Goal: Transaction & Acquisition: Purchase product/service

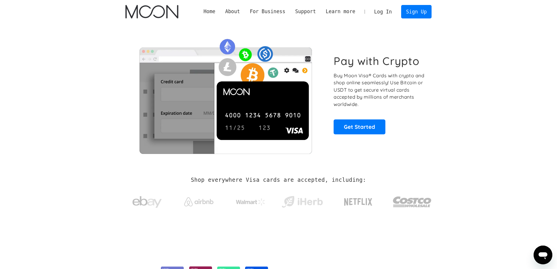
click at [382, 11] on link "Log In" at bounding box center [382, 11] width 27 height 13
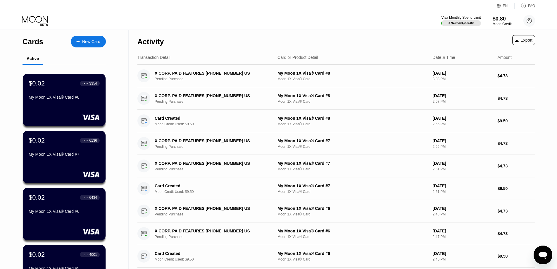
click at [175, 24] on div "Visa Monthly Spend Limit $75.98 / $4,000.00 $0.80 Moon Credit chiquita72@powers…" at bounding box center [278, 21] width 557 height 18
click at [218, 30] on div "Activity Export" at bounding box center [336, 40] width 398 height 20
click at [38, 20] on icon at bounding box center [35, 21] width 27 height 10
click at [508, 17] on div "$0.80" at bounding box center [502, 19] width 19 height 6
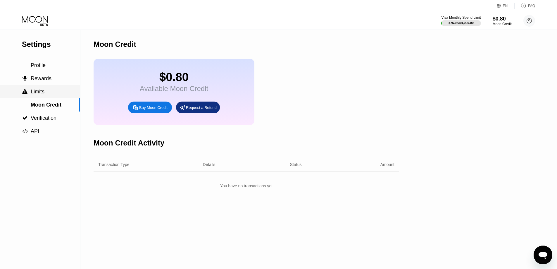
click at [43, 94] on span "Limits" at bounding box center [38, 92] width 14 height 6
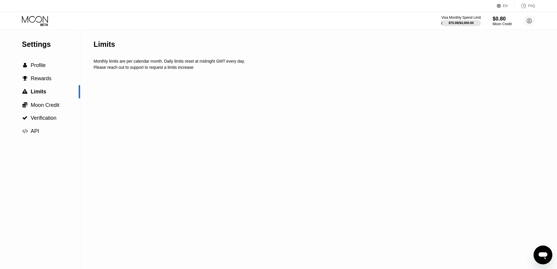
click at [216, 24] on div "Visa Monthly Spend Limit $75.98 / $4,000.00 $0.80 Moon Credit chiquita72@powers…" at bounding box center [278, 21] width 557 height 18
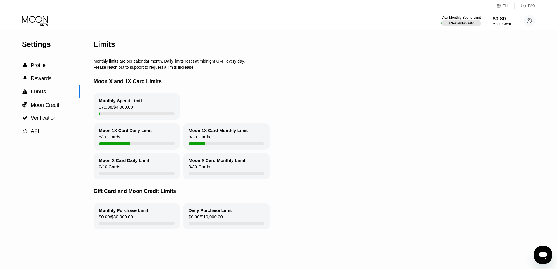
click at [214, 131] on div "Moon 1X Card Monthly Limit" at bounding box center [218, 130] width 59 height 5
click at [138, 133] on div "Moon 1X Card Daily Limit" at bounding box center [125, 130] width 53 height 5
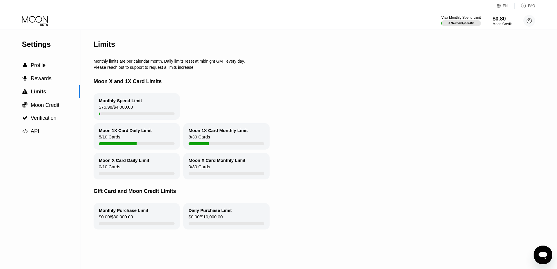
click at [138, 133] on div "Moon 1X Card Daily Limit" at bounding box center [125, 130] width 53 height 5
click at [280, 75] on div "Moon X and 1X Card Limits" at bounding box center [317, 82] width 446 height 24
click at [44, 66] on span "Profile" at bounding box center [38, 65] width 15 height 6
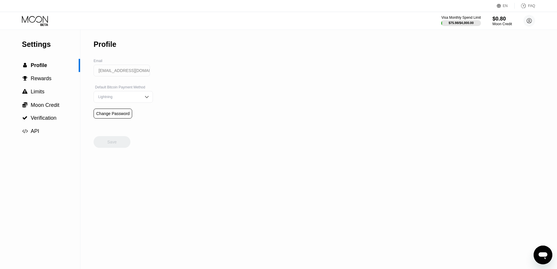
click at [497, 20] on div "$0.80" at bounding box center [503, 19] width 20 height 6
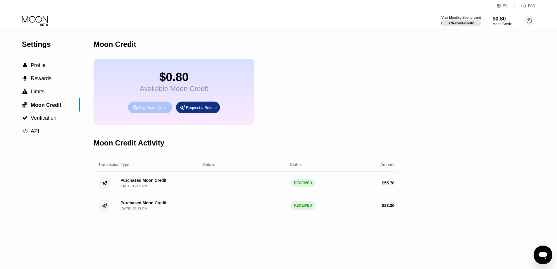
click at [146, 110] on div "Buy Moon Credit" at bounding box center [153, 107] width 28 height 5
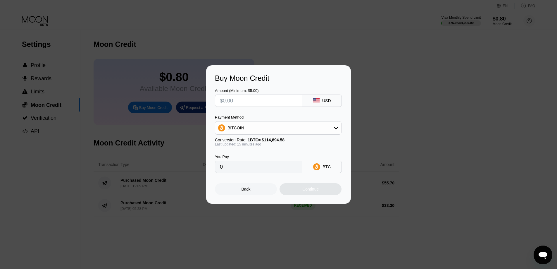
click at [275, 101] on input "text" at bounding box center [259, 101] width 78 height 12
type input "$5"
type input "0.00004350"
type input "$55"
type input "0.00047842"
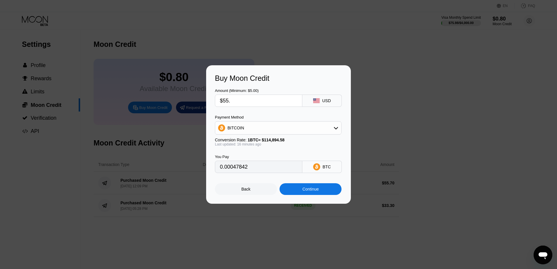
type input "$55.5"
type input "0.00048277"
type input "$55.5"
click at [261, 124] on div "BITCOIN" at bounding box center [278, 128] width 126 height 12
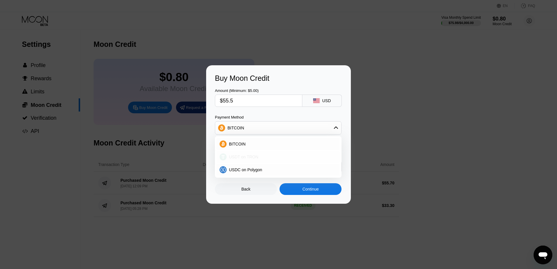
click at [257, 155] on div "USDT on TRON" at bounding box center [282, 156] width 110 height 5
type input "56.06"
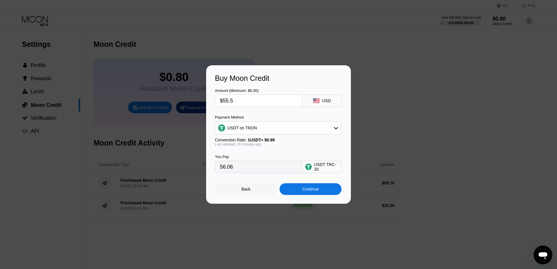
click at [262, 82] on div "Amount (Minimum: $5.00) $55.5 USD" at bounding box center [278, 94] width 127 height 24
click at [307, 190] on div "Continue" at bounding box center [310, 189] width 16 height 5
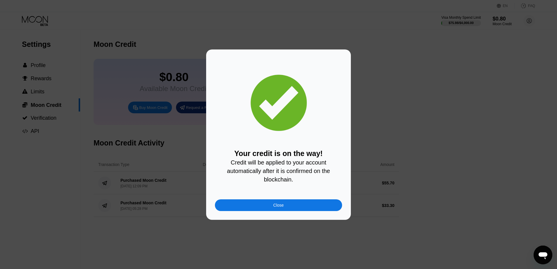
click at [289, 203] on div "Close" at bounding box center [278, 205] width 127 height 12
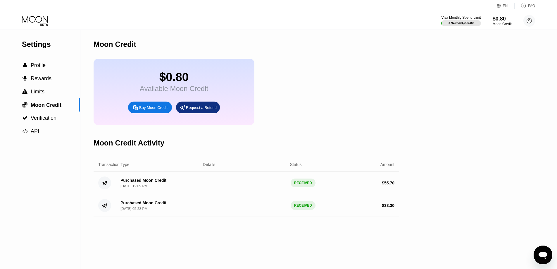
click at [28, 12] on div "Visa Monthly Spend Limit $75.98 / $4,000.00 $0.80 Moon Credit chiquita72@powers…" at bounding box center [278, 21] width 557 height 18
click at [34, 20] on icon at bounding box center [35, 21] width 27 height 10
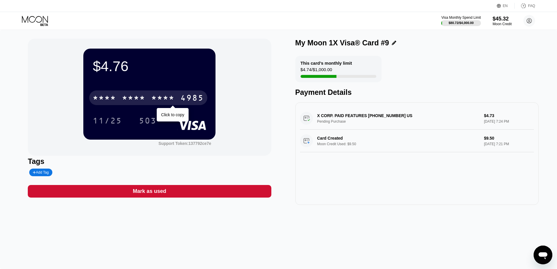
click at [130, 92] on div "* * * * * * * * * * * * 4985" at bounding box center [148, 97] width 118 height 15
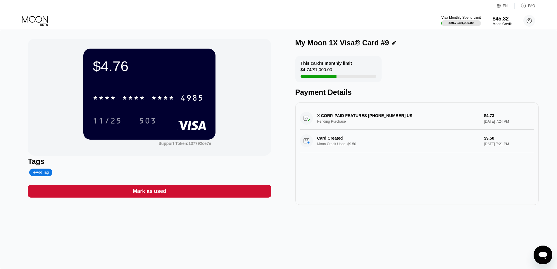
click at [27, 16] on icon at bounding box center [35, 21] width 27 height 10
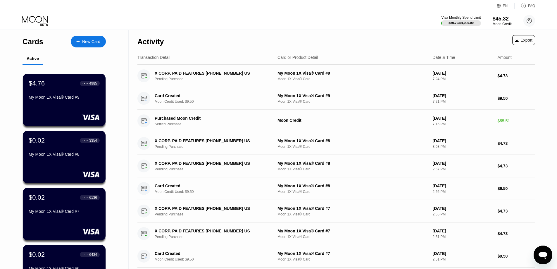
click at [94, 44] on div "New Card" at bounding box center [91, 41] width 18 height 5
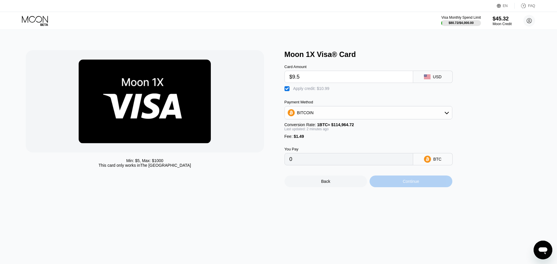
click at [404, 184] on div "Continue" at bounding box center [411, 181] width 16 height 5
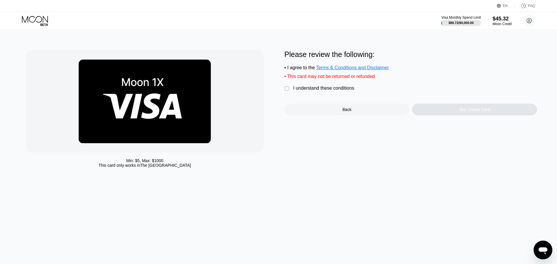
click at [329, 90] on div "I understand these conditions" at bounding box center [323, 88] width 61 height 5
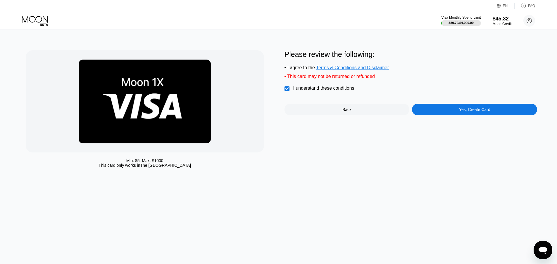
click at [427, 116] on div "Yes, Create Card" at bounding box center [474, 110] width 125 height 12
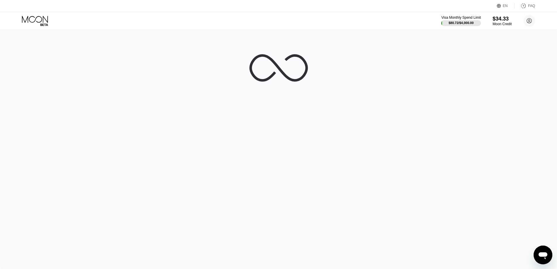
click at [366, 244] on div at bounding box center [278, 149] width 557 height 239
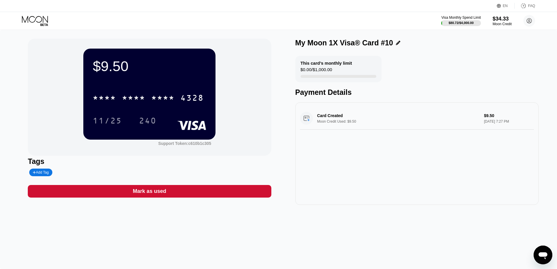
click at [302, 229] on div "$9.50 * * * * * * * * * * * * 4328 11/25 240 Support Token: c610b1c305 Tags Add…" at bounding box center [278, 149] width 557 height 239
click at [124, 95] on div "* * * *" at bounding box center [133, 98] width 23 height 9
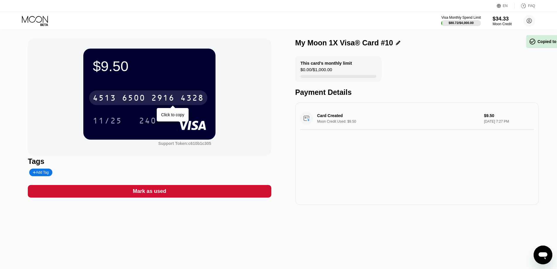
click at [124, 95] on div "6500" at bounding box center [133, 98] width 23 height 9
click at [124, 95] on div "* * * *" at bounding box center [133, 98] width 23 height 9
click at [138, 97] on div "6500" at bounding box center [133, 98] width 23 height 9
click at [138, 97] on div "* * * *" at bounding box center [133, 98] width 23 height 9
click at [180, 97] on div "4328" at bounding box center [191, 98] width 23 height 9
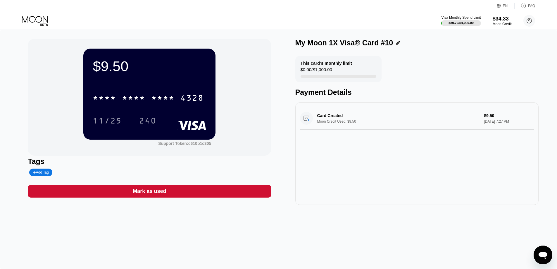
drag, startPoint x: 397, startPoint y: 259, endPoint x: 389, endPoint y: 251, distance: 12.0
click at [397, 259] on div "$9.50 * * * * * * * * * * * * 4328 11/25 240 Support Token: c610b1c305 Tags Add…" at bounding box center [278, 149] width 557 height 239
click at [144, 87] on div "* * * * * * * * * * * * 4328" at bounding box center [149, 96] width 113 height 20
click at [135, 103] on div "* * * *" at bounding box center [133, 98] width 23 height 9
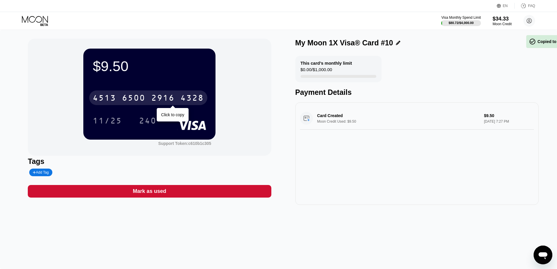
click at [135, 103] on div "6500" at bounding box center [133, 98] width 23 height 9
click at [135, 103] on div "* * * *" at bounding box center [133, 98] width 23 height 9
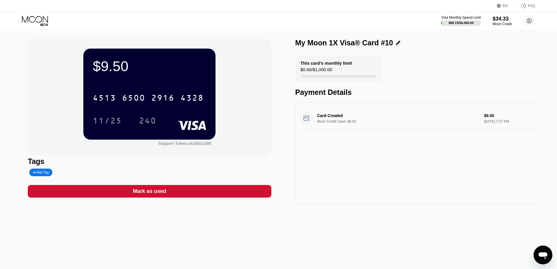
click at [45, 20] on icon at bounding box center [35, 21] width 27 height 10
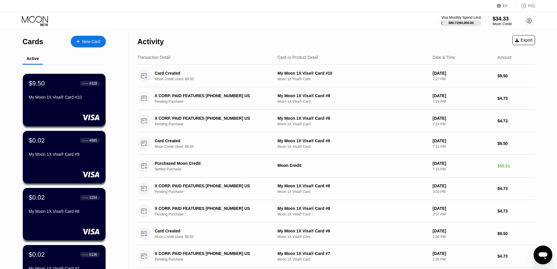
click at [97, 37] on div "New Card" at bounding box center [88, 42] width 35 height 12
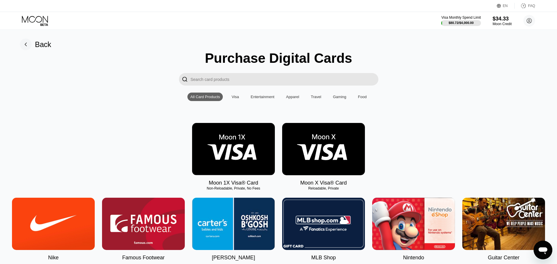
click at [241, 148] on img at bounding box center [233, 149] width 83 height 52
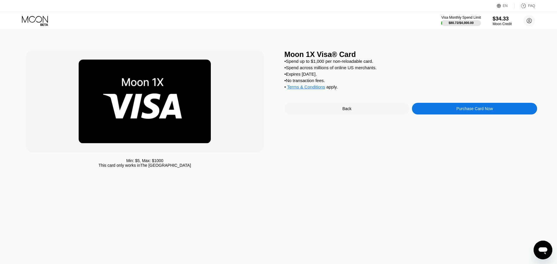
click at [438, 115] on div "Purchase Card Now" at bounding box center [474, 109] width 125 height 12
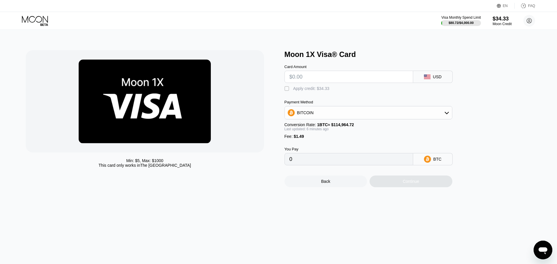
type input "0"
click at [338, 78] on input "text" at bounding box center [349, 77] width 119 height 12
type input "$9"
type input "0.00009125"
type input "$9.5"
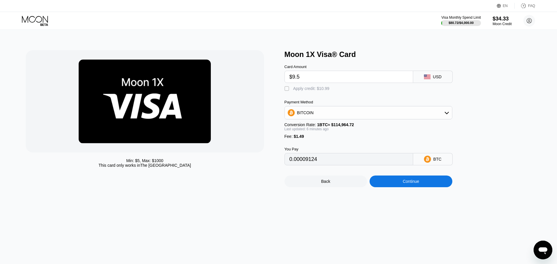
type input "0.00009559"
type input "$9.5"
click at [314, 89] on div "Apply credit: $10.99" at bounding box center [311, 88] width 36 height 5
type input "0"
click at [407, 184] on div "Continue" at bounding box center [411, 181] width 16 height 5
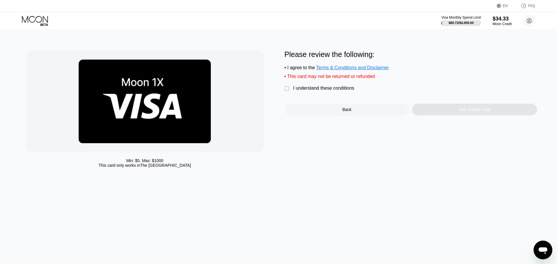
click at [316, 91] on div "I understand these conditions" at bounding box center [323, 88] width 61 height 5
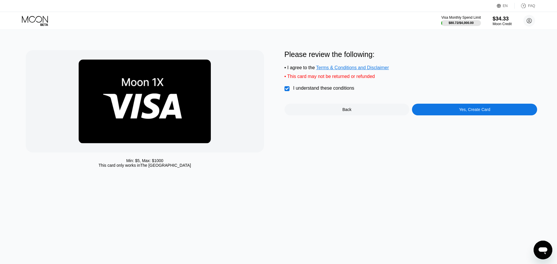
click at [420, 108] on div "Yes, Create Card" at bounding box center [474, 110] width 125 height 12
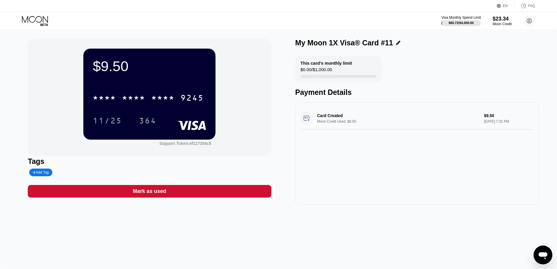
click at [338, 230] on div "$9.50 * * * * * * * * * * * * 9245 11/25 364 Support Token: ef127354c5 Tags Add…" at bounding box center [278, 149] width 557 height 239
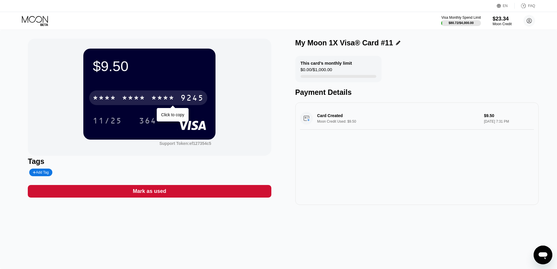
click at [129, 103] on div "* * * *" at bounding box center [133, 98] width 23 height 9
click at [129, 103] on div "6500" at bounding box center [133, 98] width 23 height 9
click at [129, 103] on div "* * * *" at bounding box center [133, 98] width 23 height 9
click at [132, 101] on div "6500" at bounding box center [133, 98] width 23 height 9
click at [132, 101] on div "* * * *" at bounding box center [133, 98] width 23 height 9
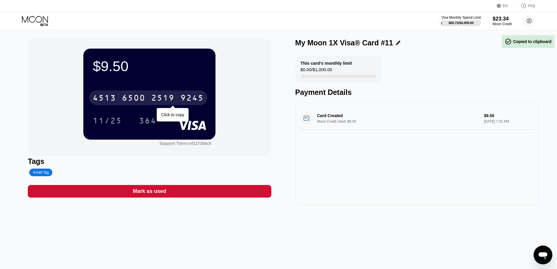
click at [132, 101] on div "6500" at bounding box center [133, 98] width 23 height 9
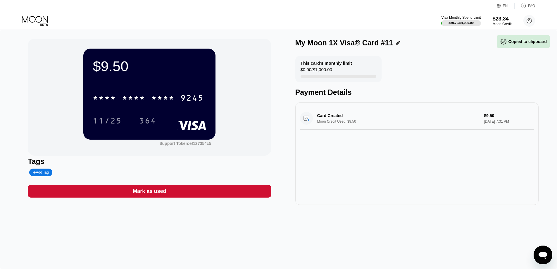
click at [381, 248] on div "$9.50 * * * * * * * * * * * * 9245 11/25 364 Support Token: ef127354c5 Tags Add…" at bounding box center [278, 149] width 557 height 239
click at [134, 110] on div "* * * * * * * * * * * * 9245 11/25 364" at bounding box center [149, 103] width 113 height 35
click at [133, 103] on div "* * * *" at bounding box center [133, 98] width 23 height 9
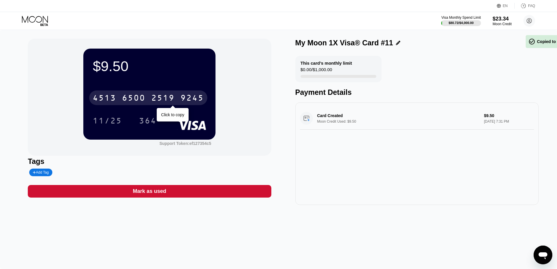
click at [133, 103] on div "6500" at bounding box center [133, 98] width 23 height 9
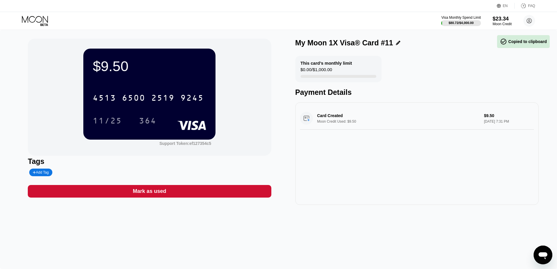
drag, startPoint x: 416, startPoint y: 226, endPoint x: 409, endPoint y: 214, distance: 13.7
click at [416, 226] on div "$9.50 4513 6500 2519 9245 11/25 364 Support Token: ef127354c5 Tags Add Tag Mark…" at bounding box center [278, 149] width 557 height 239
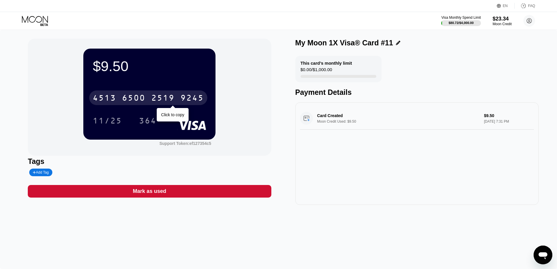
click at [144, 92] on div "4513 6500 2519 9245" at bounding box center [148, 97] width 118 height 15
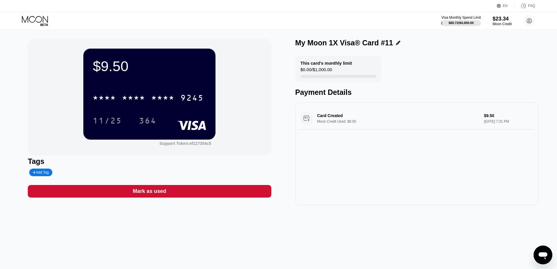
click at [354, 193] on div "Card Created Moon Credit Used: $9.50 $9.50 Sep 19, 2025 7:31 PM" at bounding box center [416, 153] width 243 height 102
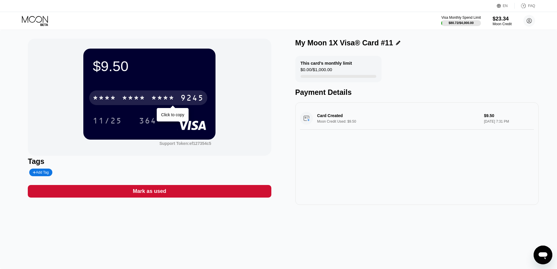
click at [142, 92] on div "* * * * * * * * * * * * 9245" at bounding box center [148, 97] width 118 height 15
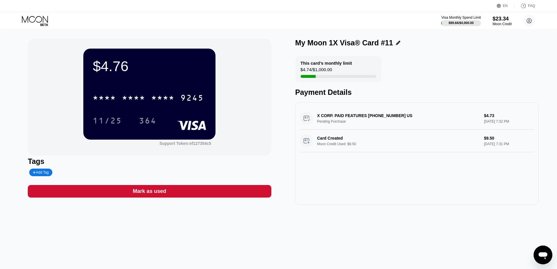
click at [147, 90] on div "* * * * * * * * * * * * 9245" at bounding box center [149, 96] width 113 height 20
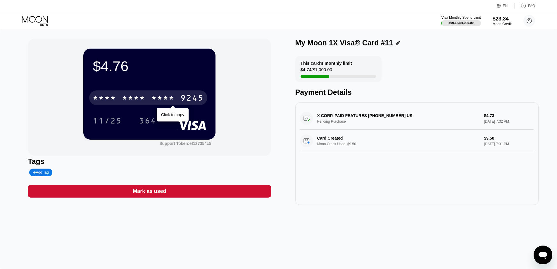
click at [147, 92] on div "* * * * * * * * * * * * 9245" at bounding box center [148, 97] width 118 height 15
click at [147, 92] on div "[CREDIT_CARD_NUMBER]" at bounding box center [148, 97] width 118 height 15
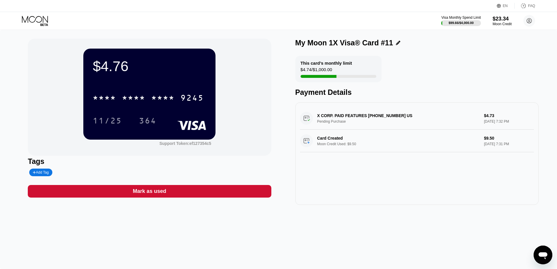
click at [140, 97] on div "* * * *" at bounding box center [133, 98] width 23 height 9
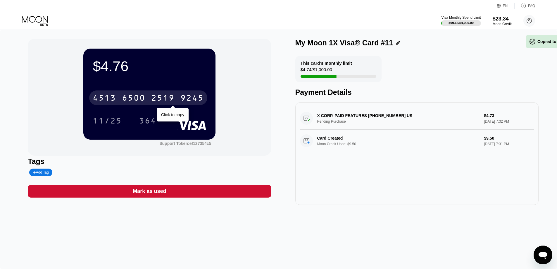
click at [140, 97] on div "6500" at bounding box center [133, 98] width 23 height 9
click at [140, 97] on div "* * * *" at bounding box center [133, 98] width 23 height 9
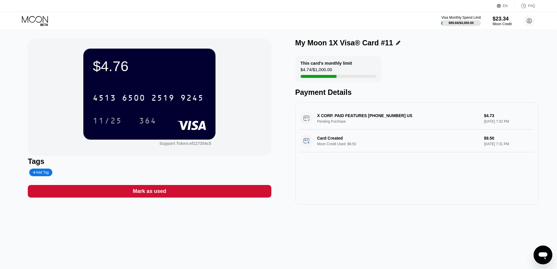
click at [50, 20] on div at bounding box center [40, 21] width 36 height 10
click at [40, 20] on icon at bounding box center [35, 21] width 27 height 10
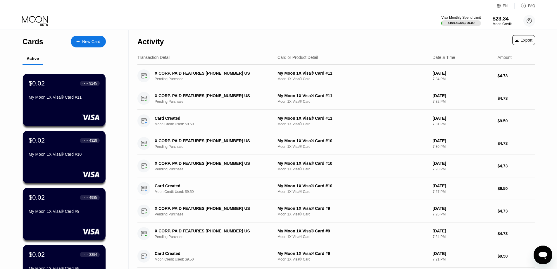
click at [197, 30] on div "Activity Export" at bounding box center [336, 40] width 398 height 20
click at [93, 42] on div "New Card" at bounding box center [91, 41] width 18 height 5
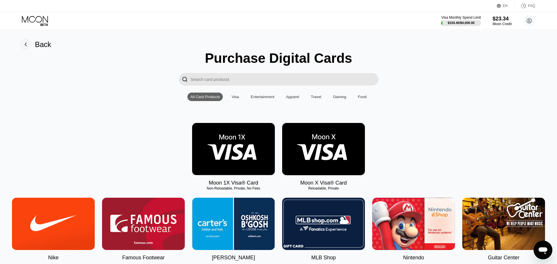
click at [242, 148] on img at bounding box center [233, 149] width 83 height 52
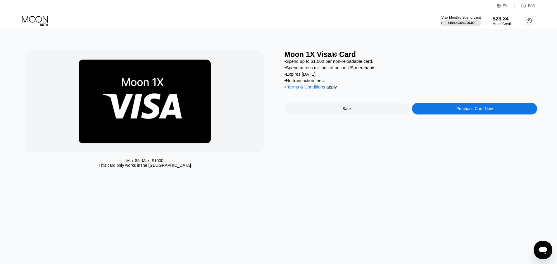
click at [455, 123] on div "Moon 1X Visa® Card • Spend up to $1,000 per non-reloadable card. • Spend across…" at bounding box center [411, 110] width 253 height 120
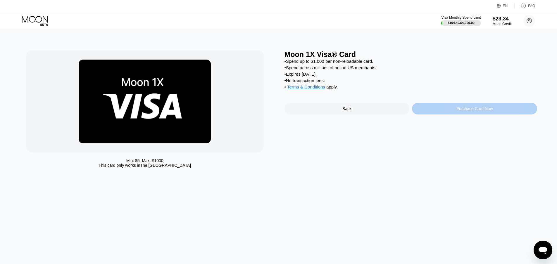
click at [445, 115] on div "Purchase Card Now" at bounding box center [474, 109] width 125 height 12
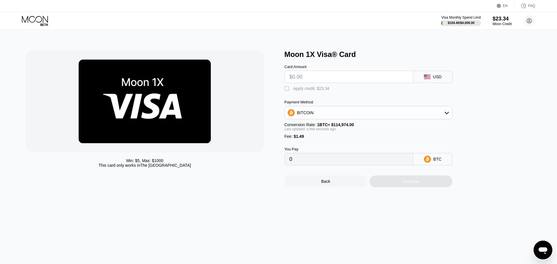
click at [318, 86] on div " Apply credit: $23.34" at bounding box center [378, 87] width 187 height 9
click at [311, 80] on input "text" at bounding box center [349, 77] width 119 height 12
type input "$9"
type input "0.00009124"
type input "$9.5"
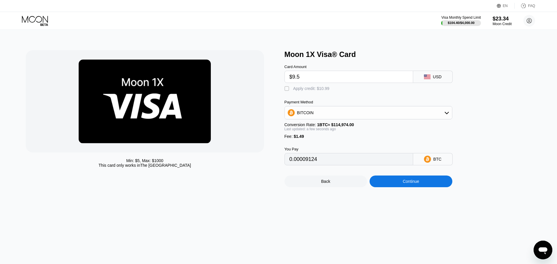
type input "0.00009559"
type input "$9.5"
click at [302, 90] on div "Apply credit: $10.99" at bounding box center [311, 88] width 36 height 5
type input "0"
click at [405, 184] on div "Continue" at bounding box center [411, 181] width 16 height 5
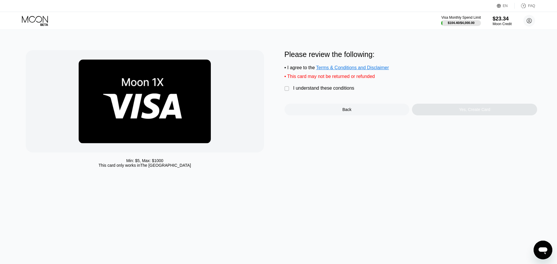
click at [318, 91] on div "I understand these conditions" at bounding box center [323, 88] width 61 height 5
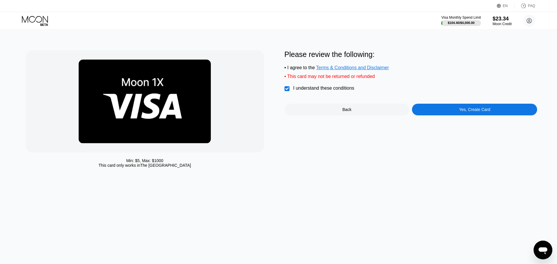
click at [448, 111] on div "Yes, Create Card" at bounding box center [474, 110] width 125 height 12
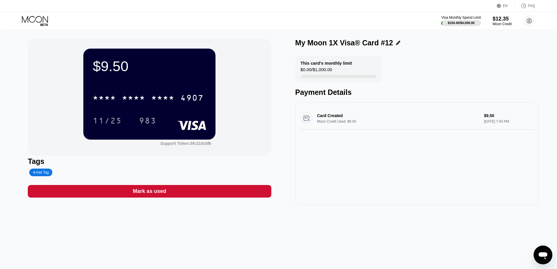
click at [145, 96] on div "* * * *" at bounding box center [133, 98] width 23 height 9
click at [180, 96] on div "4907" at bounding box center [191, 98] width 23 height 9
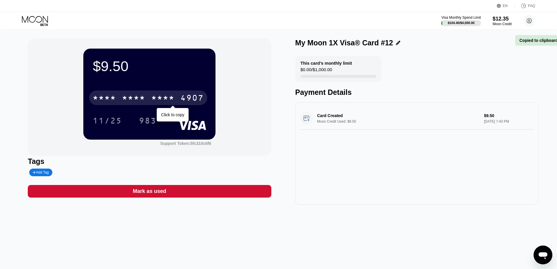
click at [145, 96] on div "* * * *" at bounding box center [133, 98] width 23 height 9
drag, startPoint x: 453, startPoint y: 215, endPoint x: 446, endPoint y: 212, distance: 8.3
click at [453, 215] on div "$9.50 4513 6500 2410 4907 Click to copy 11/25 983 Support Token: 5fc310c6f6 Tag…" at bounding box center [278, 149] width 557 height 239
click at [424, 218] on div "$9.50 4513 6500 2410 4907 Click to copy 11/25 983 Support Token: 5fc310c6f6 Tag…" at bounding box center [278, 149] width 557 height 239
click at [113, 98] on div "4513" at bounding box center [104, 98] width 23 height 9
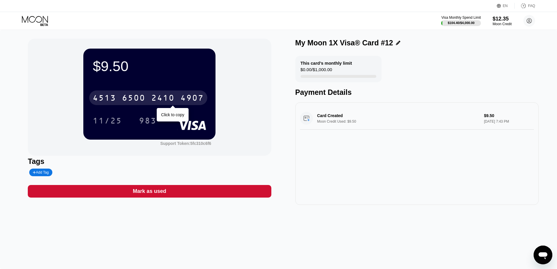
click at [113, 98] on div "* * * *" at bounding box center [104, 98] width 23 height 9
click at [149, 94] on div "4513 6500 2410 4907" at bounding box center [148, 97] width 118 height 15
click at [149, 94] on div "* * * * * * * * * * * * 4907" at bounding box center [148, 97] width 118 height 15
click at [149, 94] on div "4513 6500 2410 4907" at bounding box center [148, 97] width 118 height 15
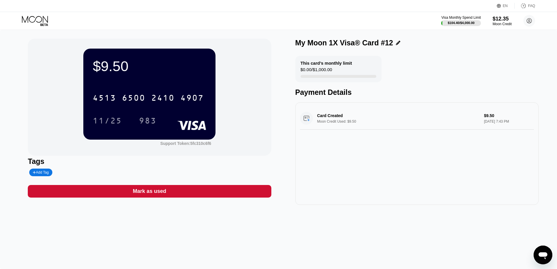
click at [43, 18] on icon at bounding box center [35, 21] width 27 height 10
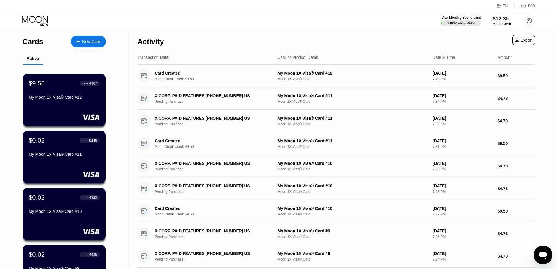
click at [87, 43] on div "New Card" at bounding box center [91, 41] width 18 height 5
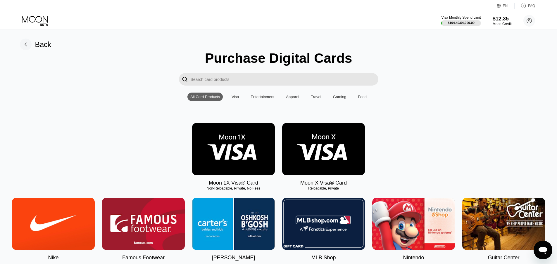
click at [240, 152] on img at bounding box center [233, 149] width 83 height 52
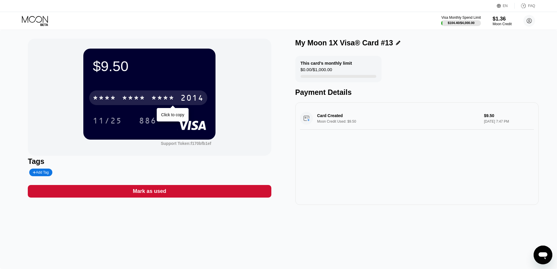
click at [139, 93] on div "* * * * * * * * * * * * 2014" at bounding box center [148, 97] width 118 height 15
click at [133, 100] on div "* * * *" at bounding box center [133, 98] width 23 height 9
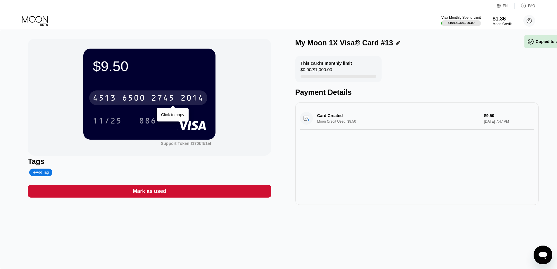
click at [133, 100] on div "6500" at bounding box center [133, 98] width 23 height 9
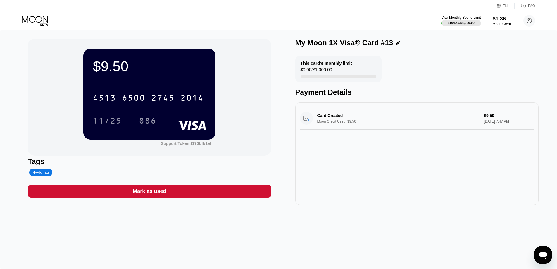
click at [135, 108] on div "[CREDIT_CARD_NUMBER] 11/25 886" at bounding box center [149, 103] width 113 height 35
click at [133, 105] on div "[CREDIT_CARD_NUMBER]" at bounding box center [148, 97] width 118 height 15
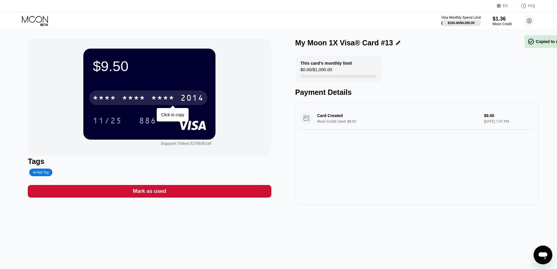
click at [133, 105] on div "* * * * * * * * * * * * 2014" at bounding box center [148, 97] width 118 height 15
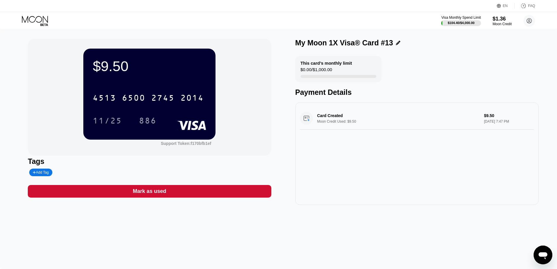
drag, startPoint x: 426, startPoint y: 145, endPoint x: 415, endPoint y: 145, distance: 11.7
click at [426, 145] on div "Card Created Moon Credit Used: $9.50 $9.50 Sep 19, 2025 7:47 PM" at bounding box center [416, 153] width 243 height 102
click at [118, 94] on div "4513 6500 2745 2014" at bounding box center [148, 97] width 118 height 15
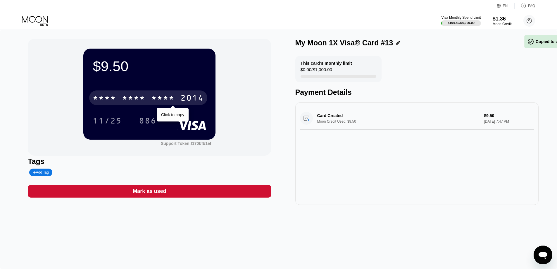
click at [118, 94] on div "* * * * * * * * * * * * 2014" at bounding box center [148, 97] width 118 height 15
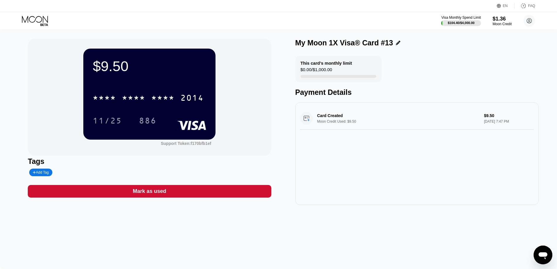
click at [128, 99] on div "* * * *" at bounding box center [133, 98] width 23 height 9
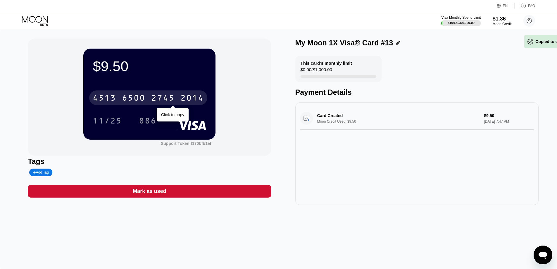
click at [128, 99] on div "6500" at bounding box center [133, 98] width 23 height 9
click at [129, 97] on div "6500" at bounding box center [133, 98] width 23 height 9
click at [129, 97] on div "* * * *" at bounding box center [133, 98] width 23 height 9
click at [180, 97] on div "2014" at bounding box center [191, 98] width 23 height 9
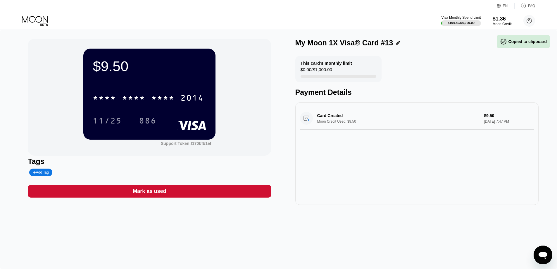
click at [426, 187] on div "Card Created Moon Credit Used: $9.50 $9.50 Sep 19, 2025 7:47 PM" at bounding box center [416, 153] width 243 height 102
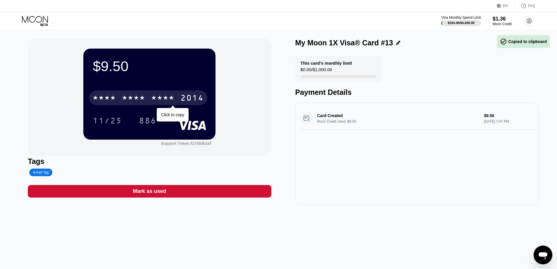
click at [130, 103] on div "* * * *" at bounding box center [133, 98] width 23 height 9
click at [180, 103] on div "2014" at bounding box center [191, 98] width 23 height 9
click at [130, 103] on div "* * * *" at bounding box center [133, 98] width 23 height 9
click at [130, 103] on div "6500" at bounding box center [133, 98] width 23 height 9
click at [137, 94] on div "* * * * * * * * * * * * 2014" at bounding box center [148, 97] width 118 height 15
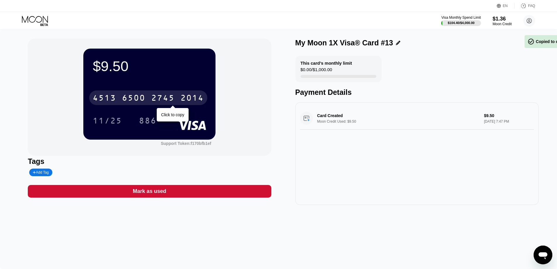
click at [137, 94] on div "4513 6500 2745 2014" at bounding box center [148, 97] width 118 height 15
click at [137, 94] on div "* * * * * * * * * * * * 2014" at bounding box center [148, 97] width 118 height 15
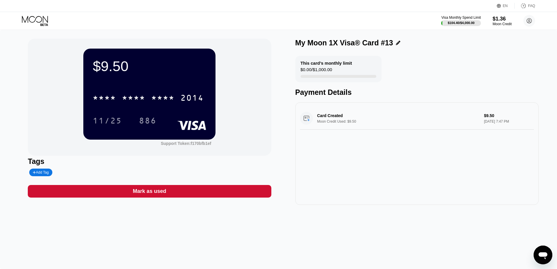
click at [37, 25] on icon at bounding box center [35, 21] width 27 height 10
